Goal: Task Accomplishment & Management: Manage account settings

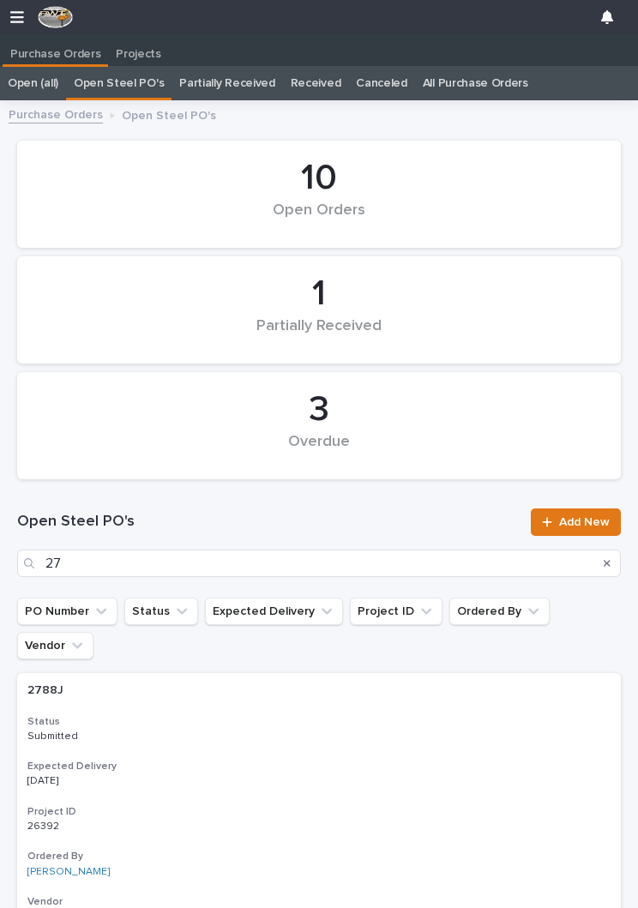
scroll to position [0, 8]
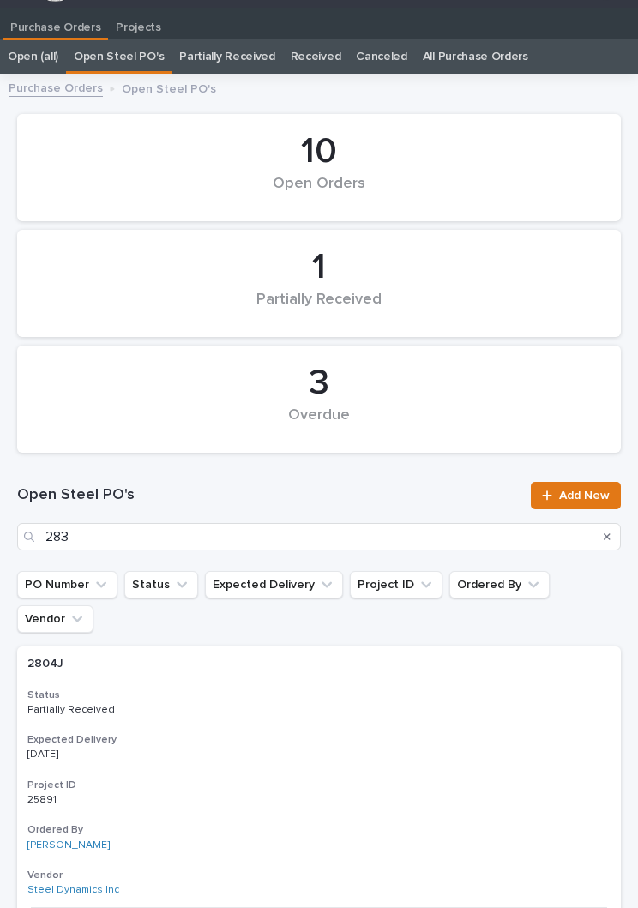
type input "2833"
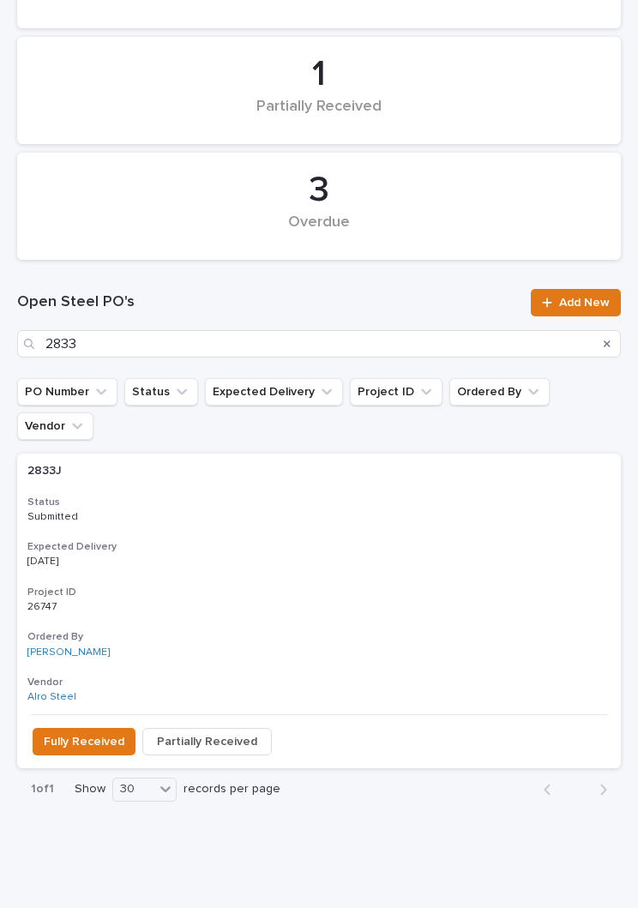
scroll to position [219, 0]
click at [314, 541] on h3 "Expected Delivery" at bounding box center [318, 548] width 583 height 14
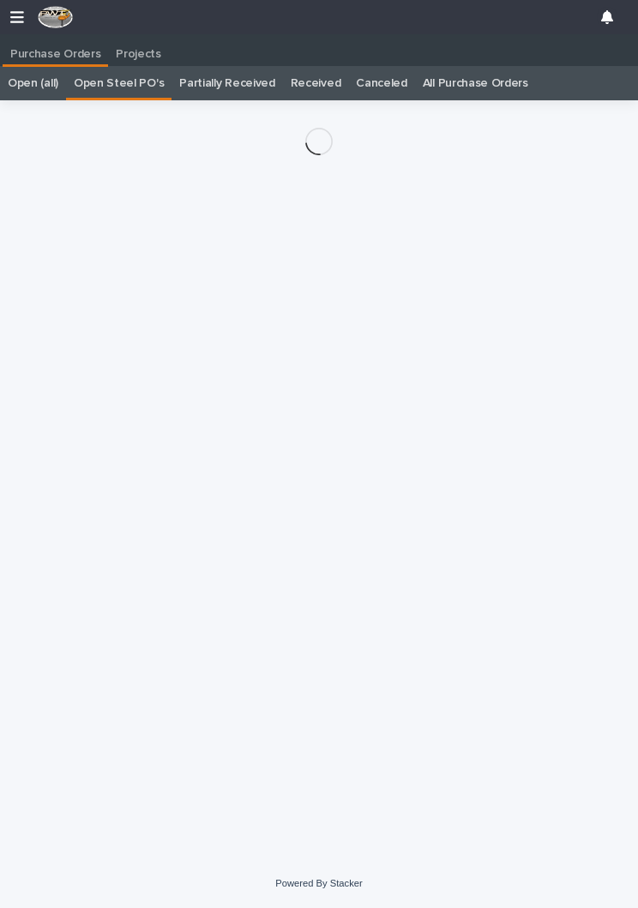
scroll to position [27, 0]
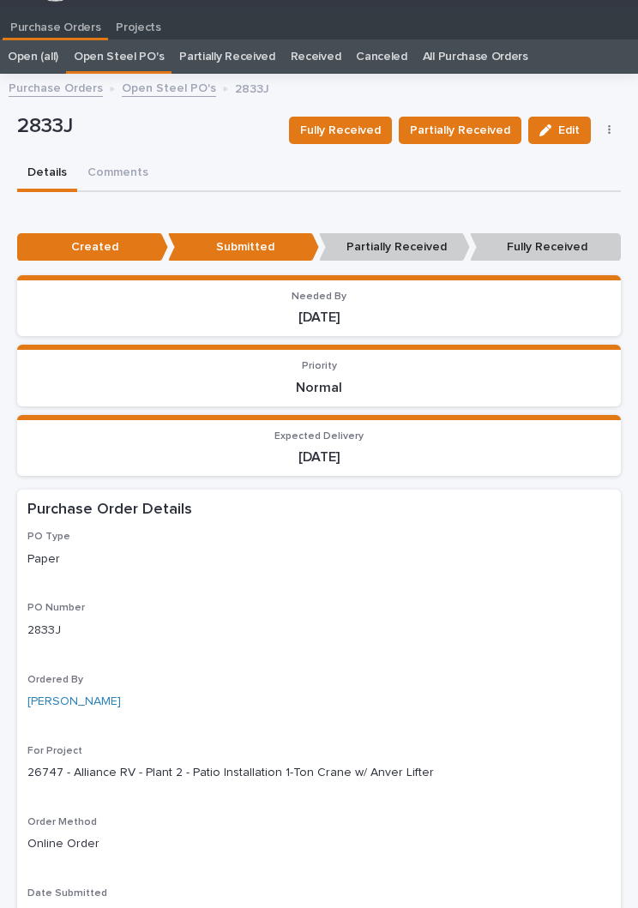
click at [477, 142] on button "Partially Received" at bounding box center [460, 130] width 123 height 27
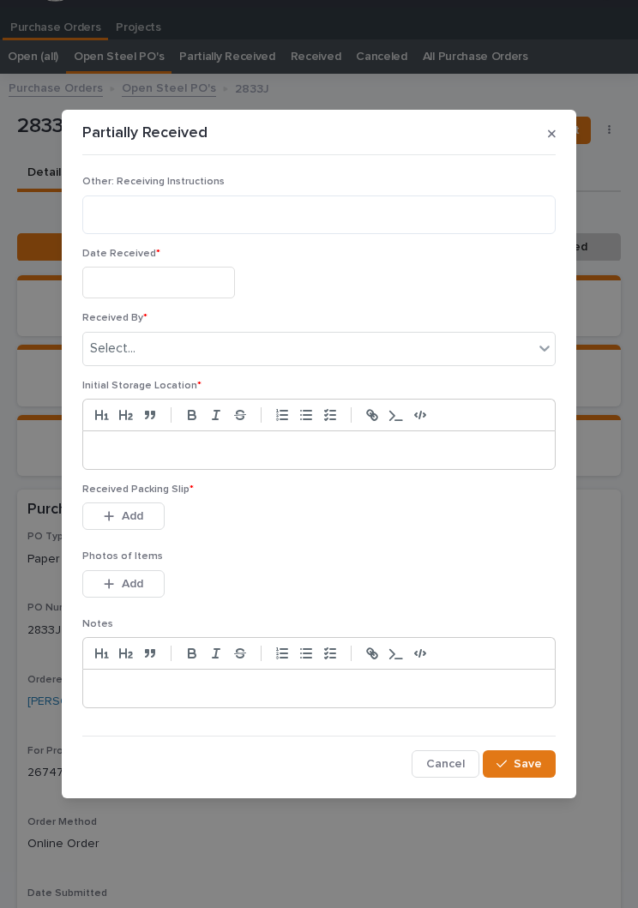
click at [194, 281] on input "text" at bounding box center [158, 283] width 153 height 32
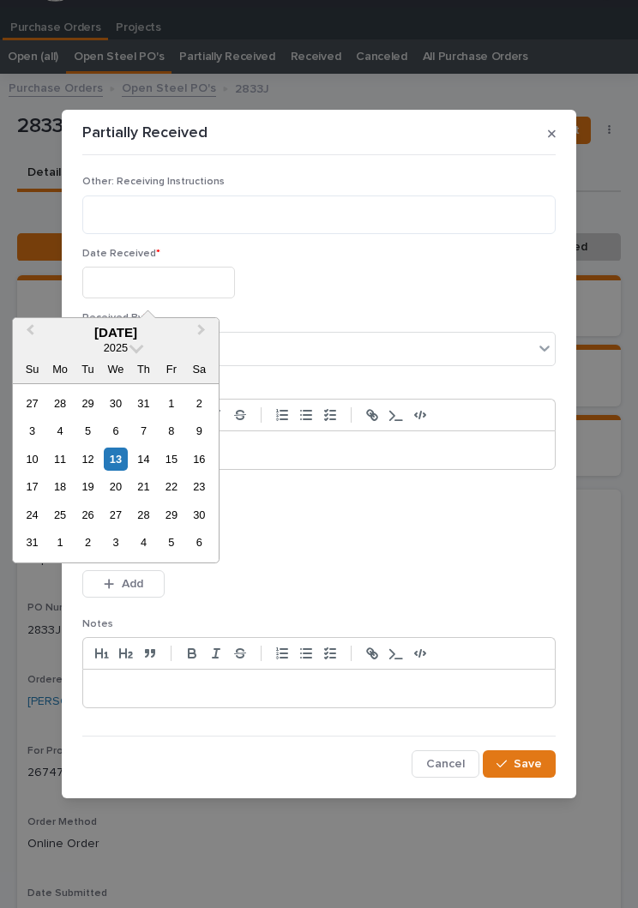
click at [125, 467] on div "13" at bounding box center [115, 458] width 23 height 23
type input "**********"
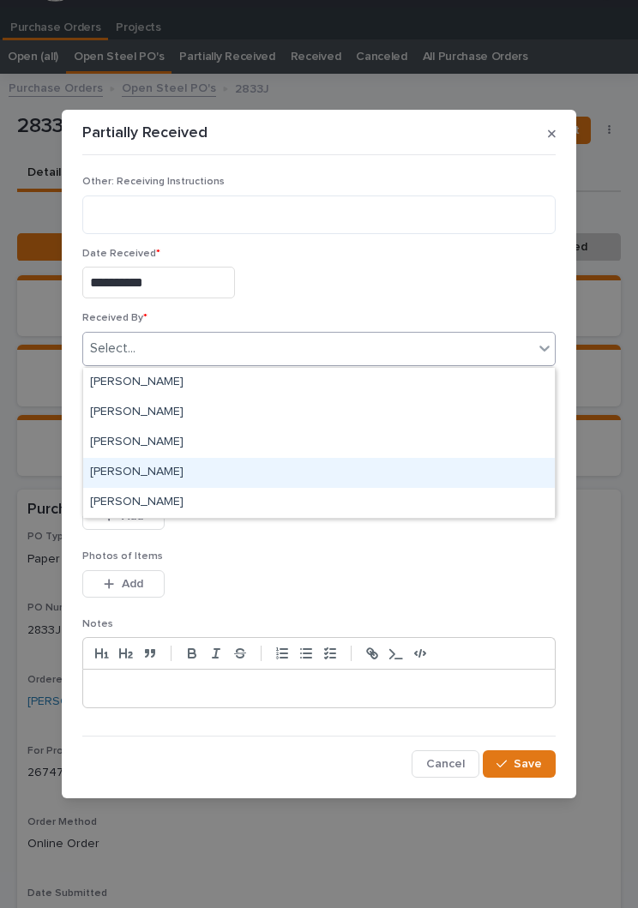
click at [189, 467] on div "[PERSON_NAME]" at bounding box center [318, 473] width 471 height 30
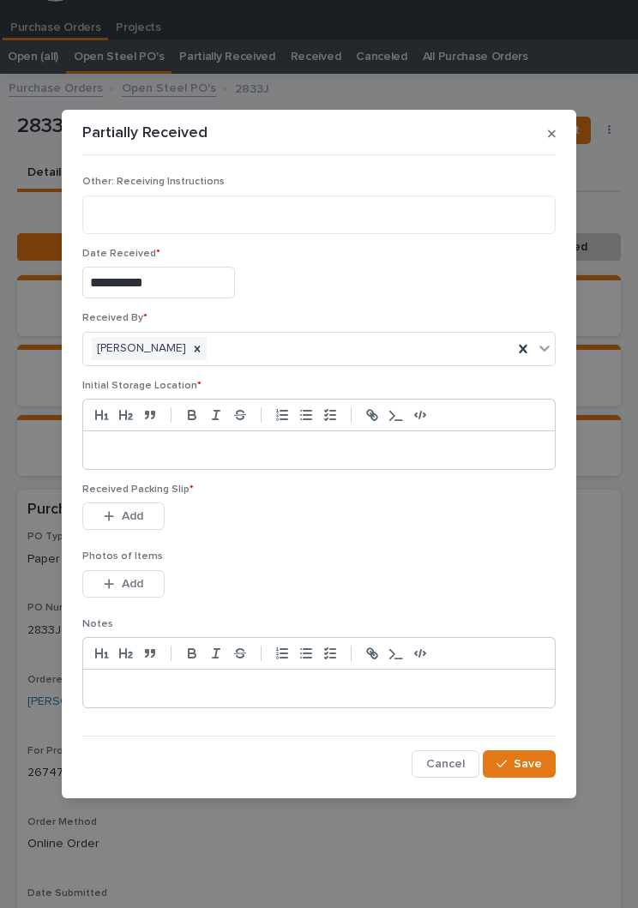
click at [298, 442] on p at bounding box center [319, 449] width 446 height 17
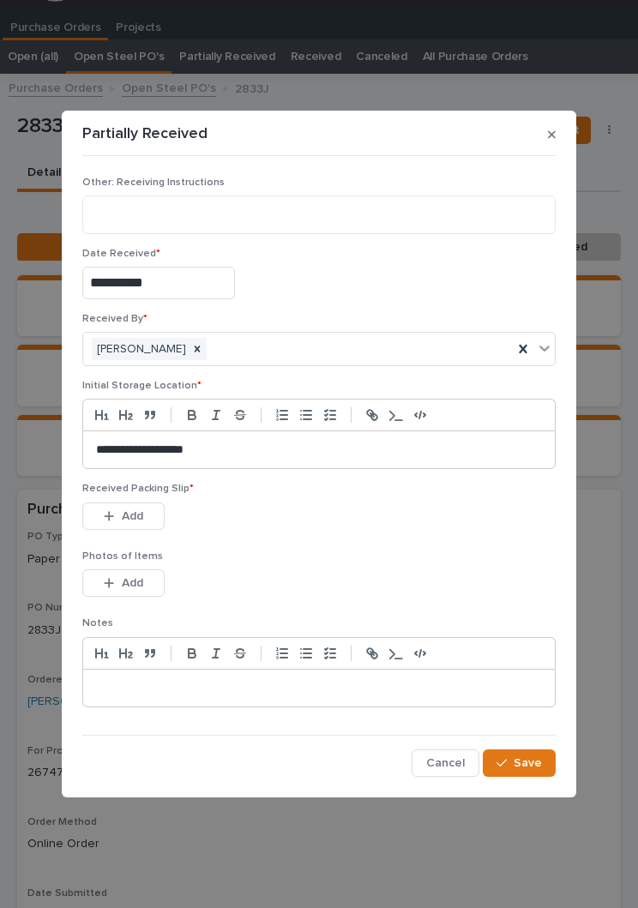
click at [369, 555] on p "Photos of Items" at bounding box center [318, 556] width 473 height 12
click at [342, 527] on div "This file cannot be opened Download File Add" at bounding box center [318, 519] width 473 height 34
click at [145, 507] on button "Add" at bounding box center [123, 515] width 82 height 27
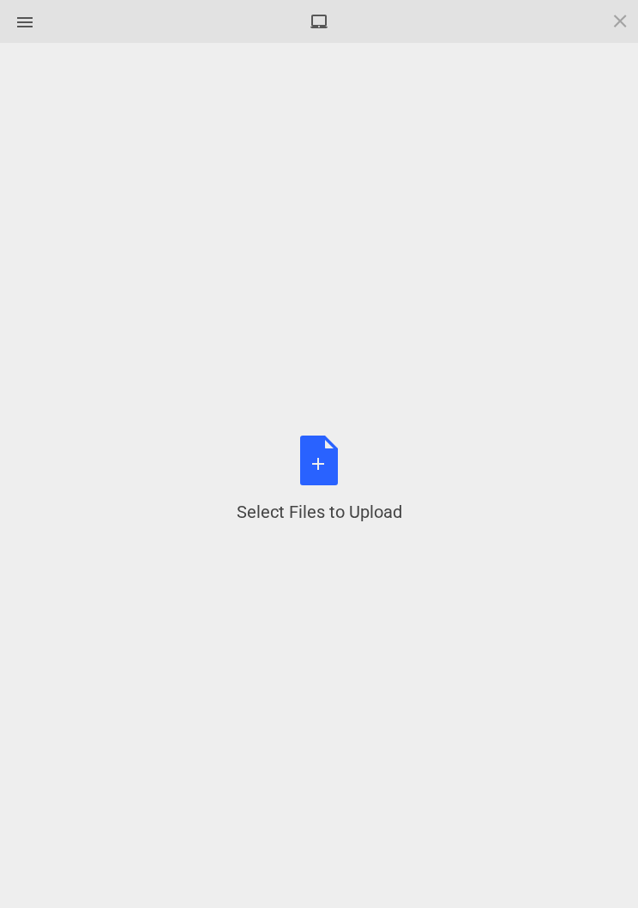
click at [330, 465] on div "Select Files to Upload or Drag and Drop, Copy and Paste Files" at bounding box center [319, 479] width 165 height 88
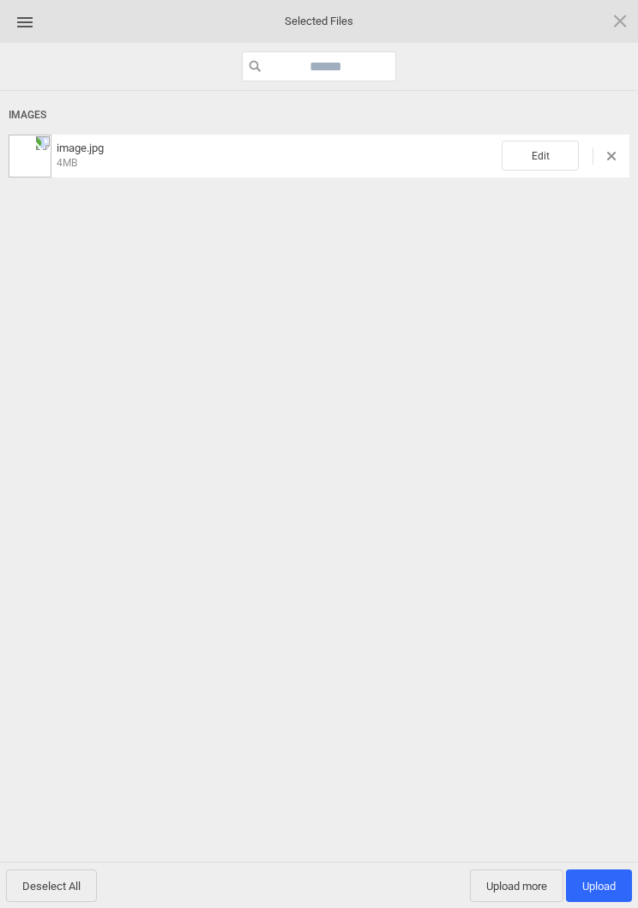
click at [537, 141] on span "Edit" at bounding box center [539, 156] width 77 height 30
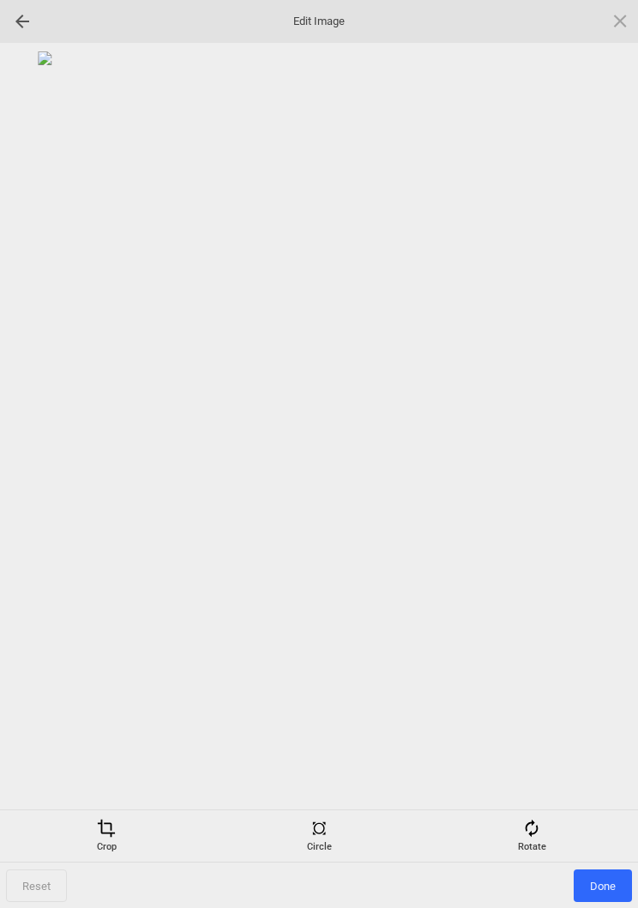
click at [528, 841] on div "Rotate" at bounding box center [531, 836] width 204 height 34
click at [592, 461] on div at bounding box center [599, 454] width 43 height 43
click at [591, 460] on div at bounding box center [599, 454] width 43 height 43
click at [606, 451] on div at bounding box center [599, 454] width 43 height 43
click at [609, 453] on div at bounding box center [599, 454] width 43 height 43
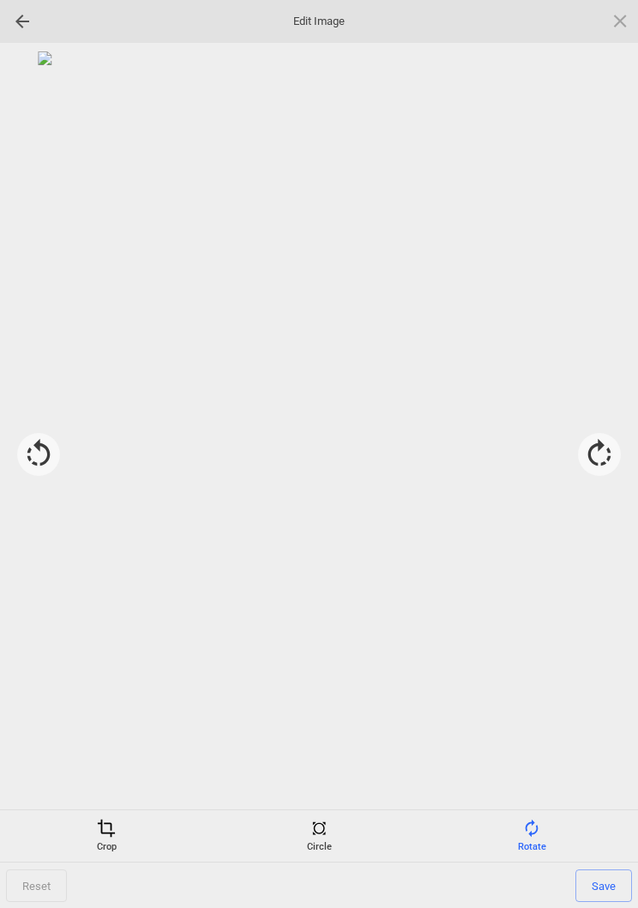
click at [591, 892] on span "Save" at bounding box center [603, 885] width 57 height 33
click at [591, 892] on span "Done" at bounding box center [602, 885] width 58 height 33
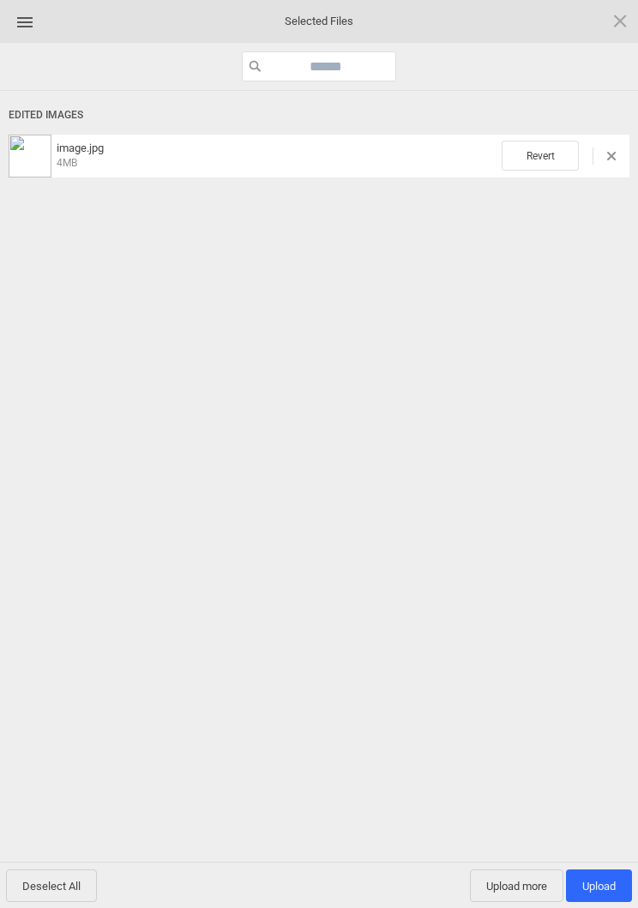
click at [585, 886] on span "Upload 1" at bounding box center [598, 886] width 33 height 13
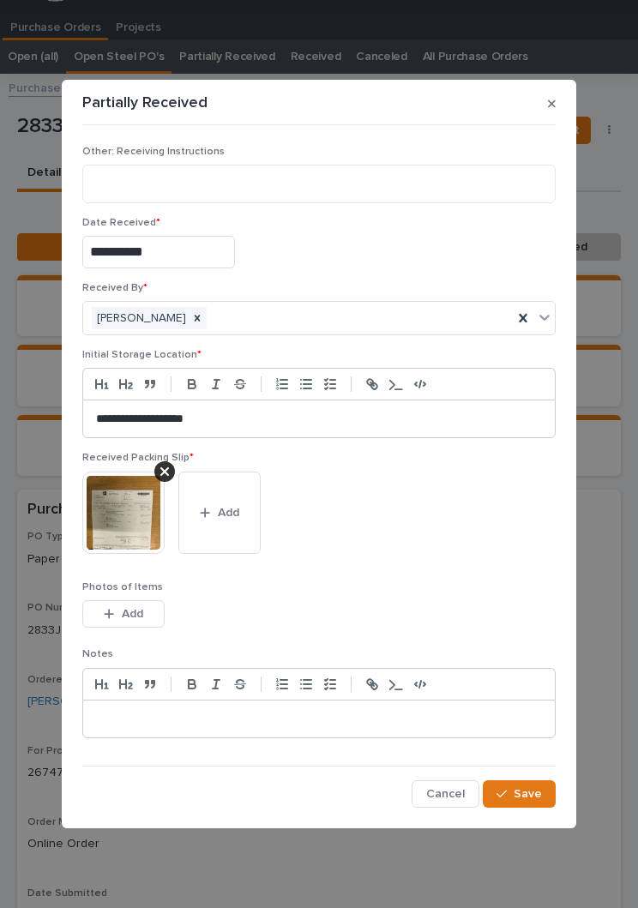
click at [533, 803] on button "Save" at bounding box center [519, 793] width 73 height 27
